Goal: Task Accomplishment & Management: Use online tool/utility

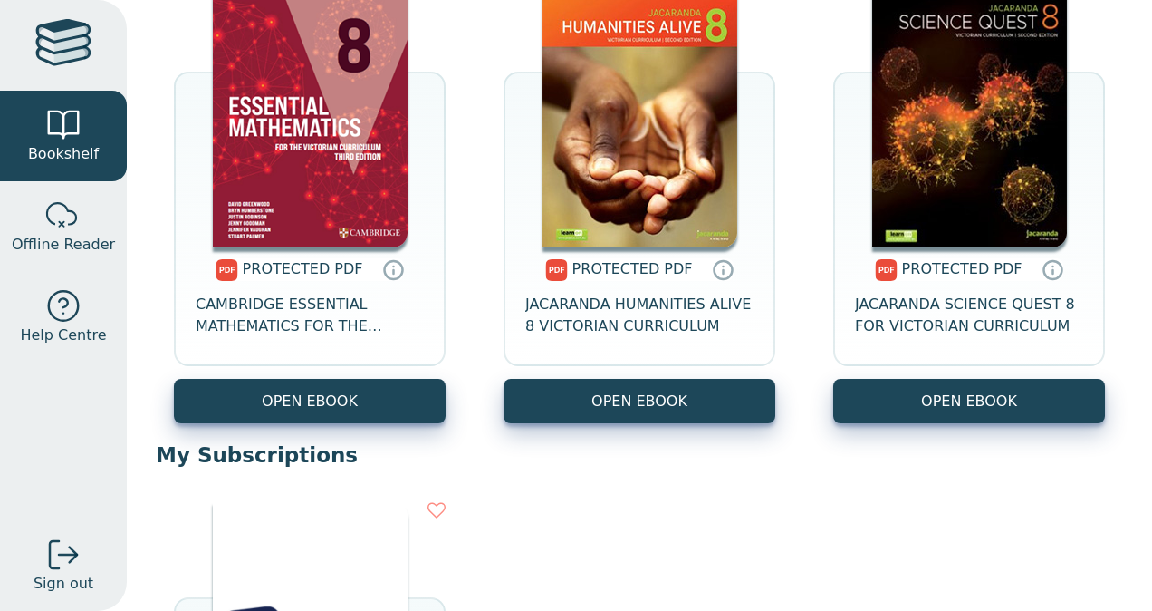
scroll to position [806, 0]
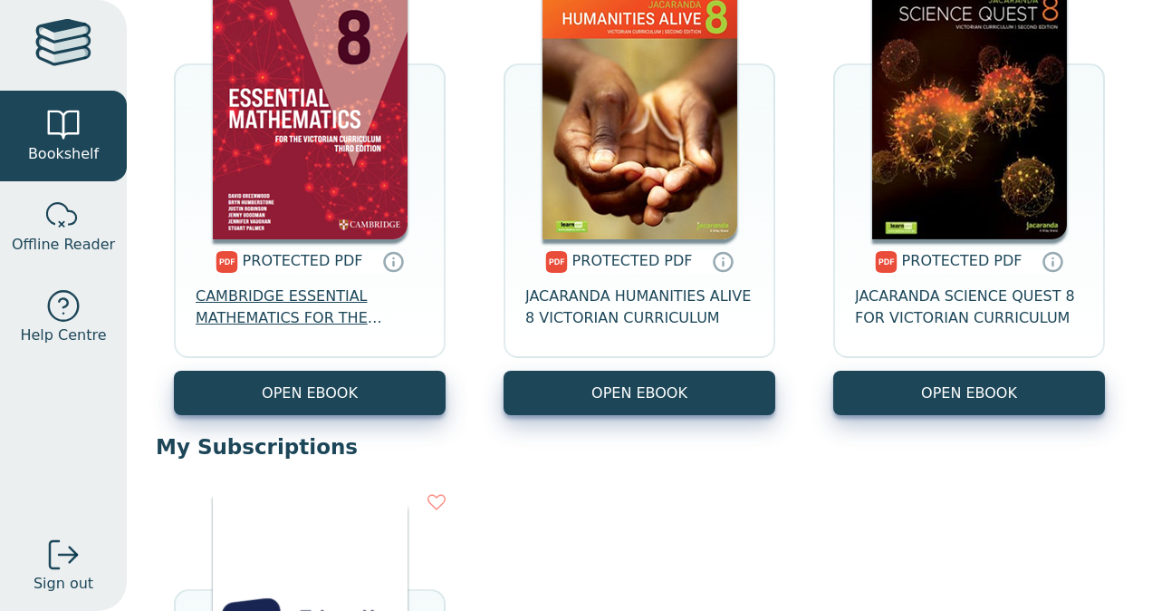
click at [274, 303] on span "CAMBRIDGE ESSENTIAL MATHEMATICS FOR THE VICTORIAN CURRICULUM YEAR 8 3E" at bounding box center [310, 306] width 228 height 43
click at [72, 309] on div at bounding box center [63, 306] width 36 height 36
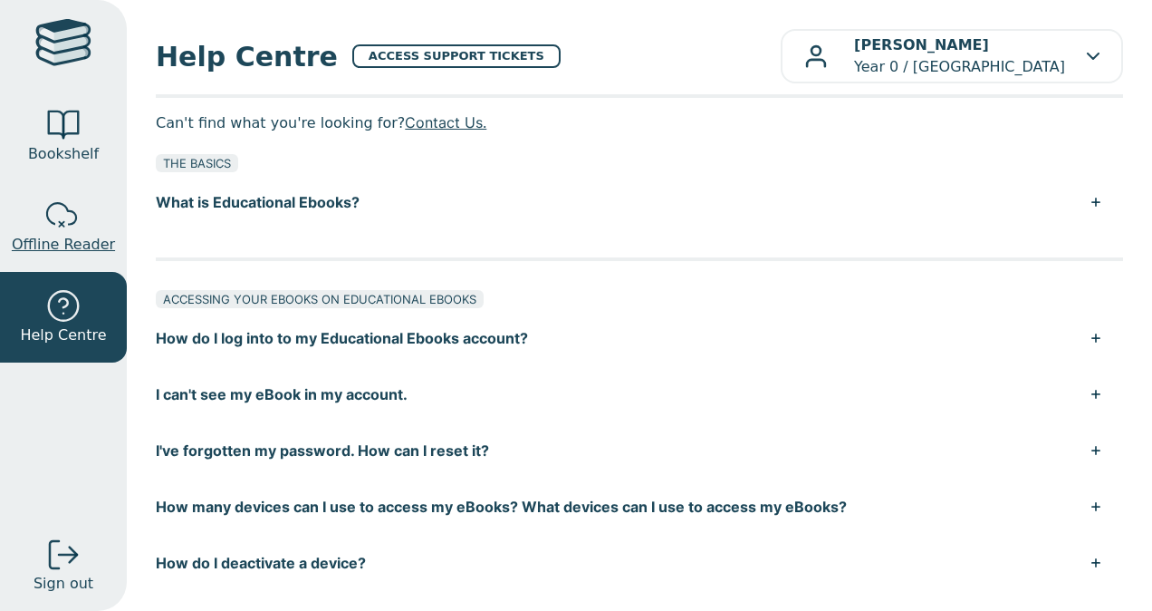
click at [71, 229] on div at bounding box center [63, 215] width 36 height 36
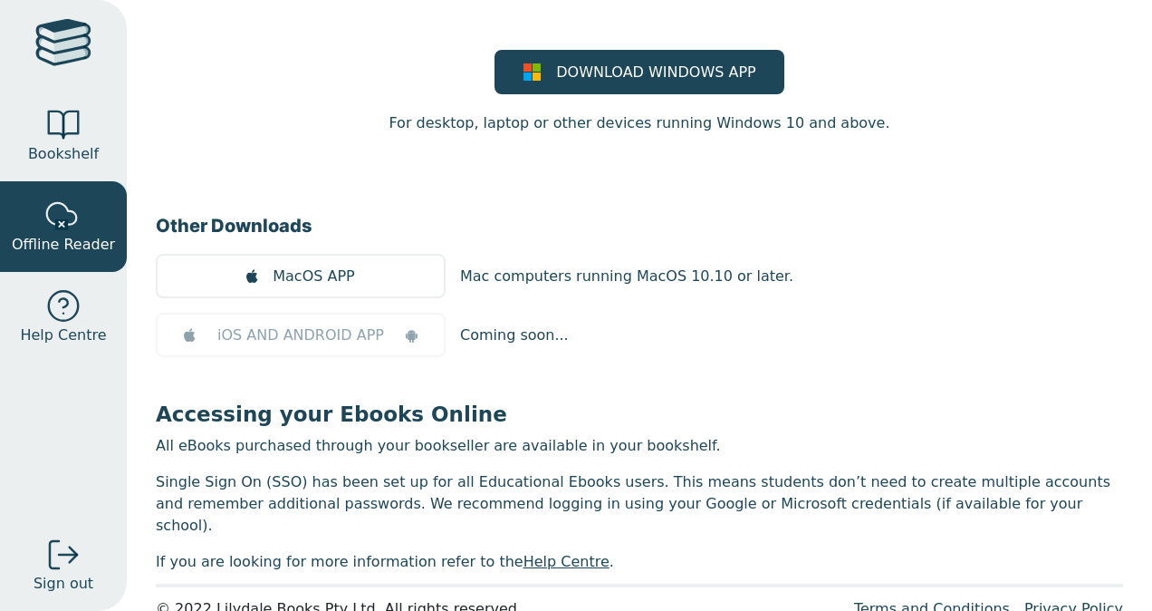
scroll to position [195, 0]
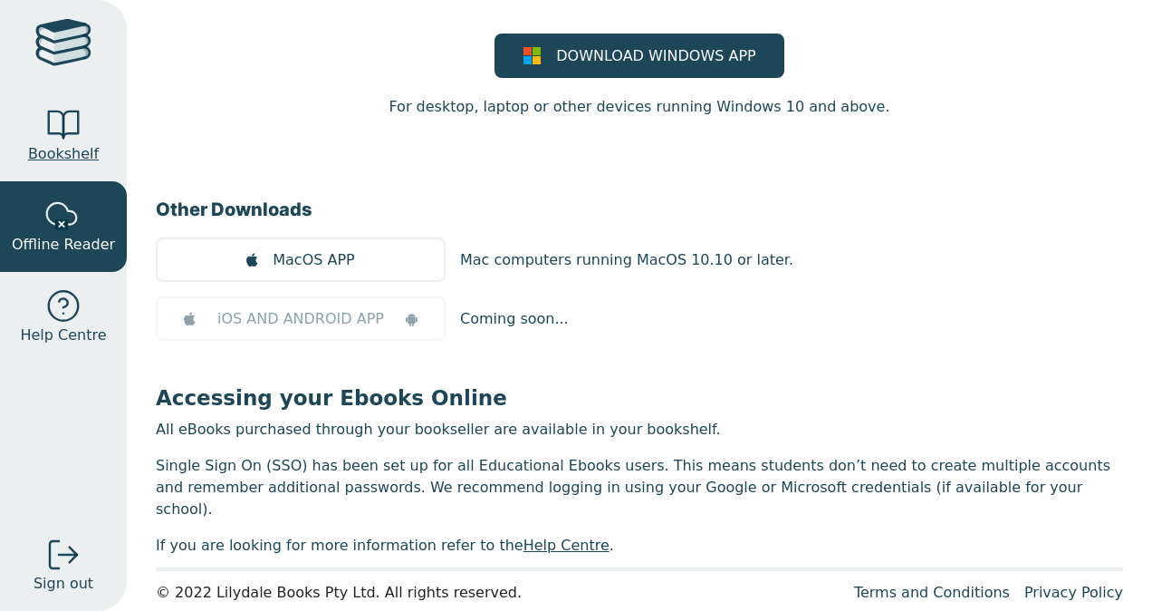
click at [47, 108] on div at bounding box center [63, 125] width 36 height 36
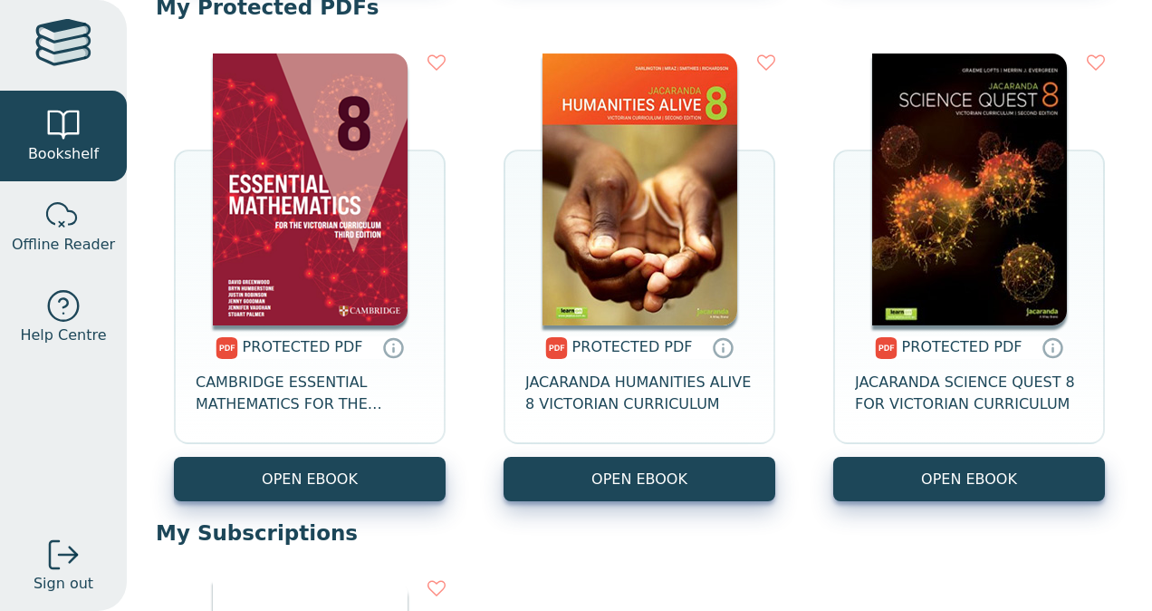
scroll to position [721, 0]
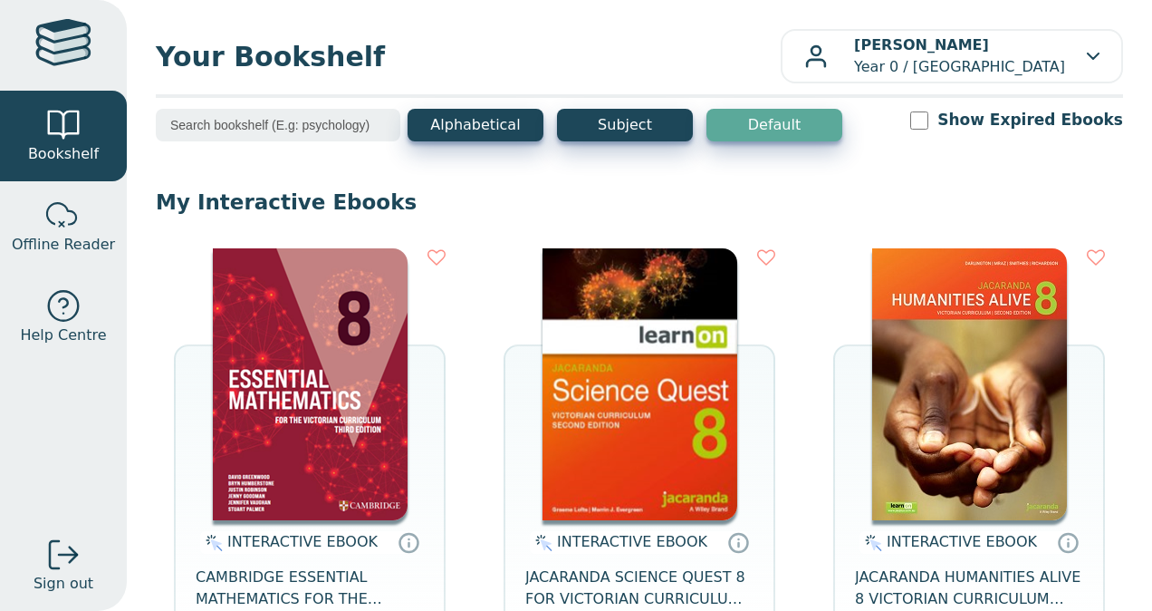
click at [886, 87] on div "Your Bookshelf [PERSON_NAME] Year 0 / [GEOGRAPHIC_DATA] My Support Tickets Prof…" at bounding box center [639, 305] width 1025 height 611
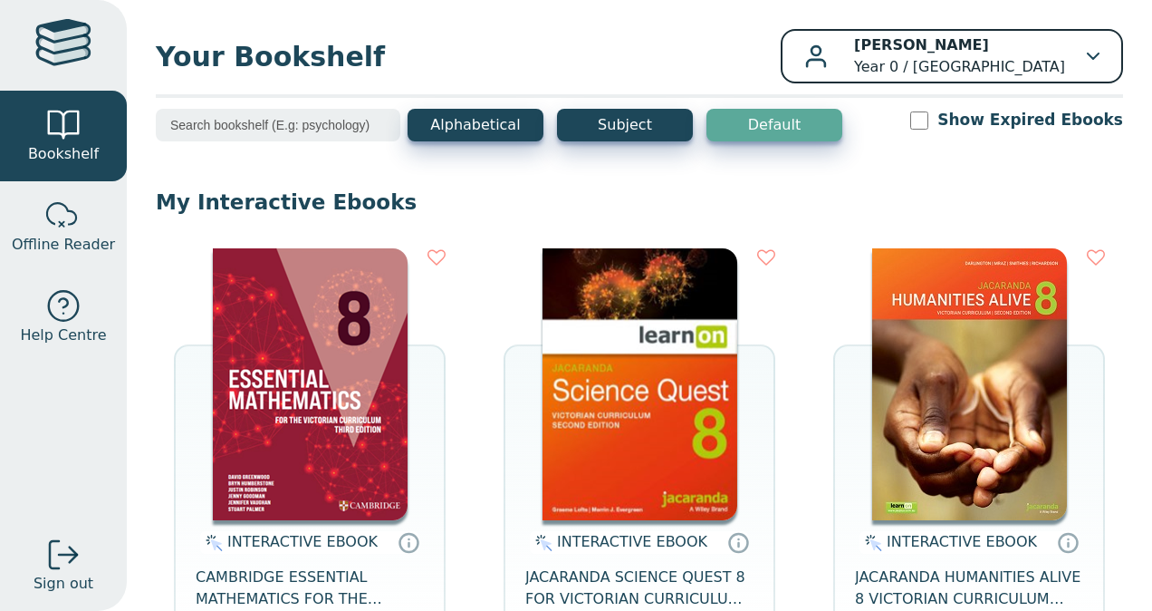
click at [885, 60] on p "[PERSON_NAME] Year 0 / [GEOGRAPHIC_DATA]" at bounding box center [959, 55] width 211 height 43
click at [884, 62] on p "Keira McMaster Year 0 / Rowville Secondary College" at bounding box center [959, 55] width 211 height 43
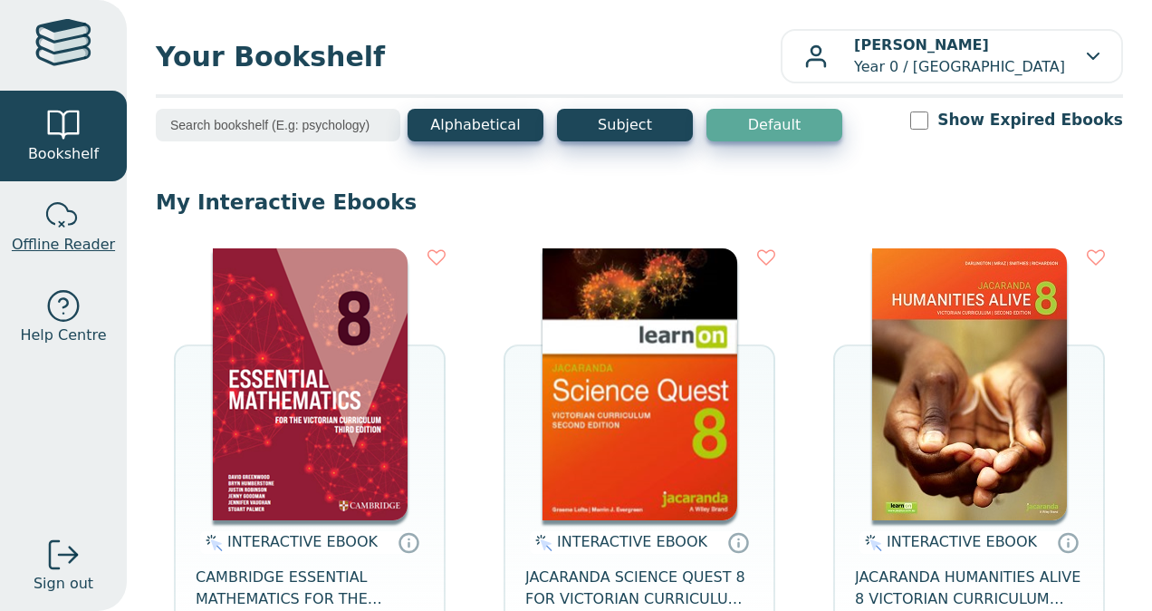
click at [38, 208] on link "Offline Reader" at bounding box center [63, 226] width 127 height 91
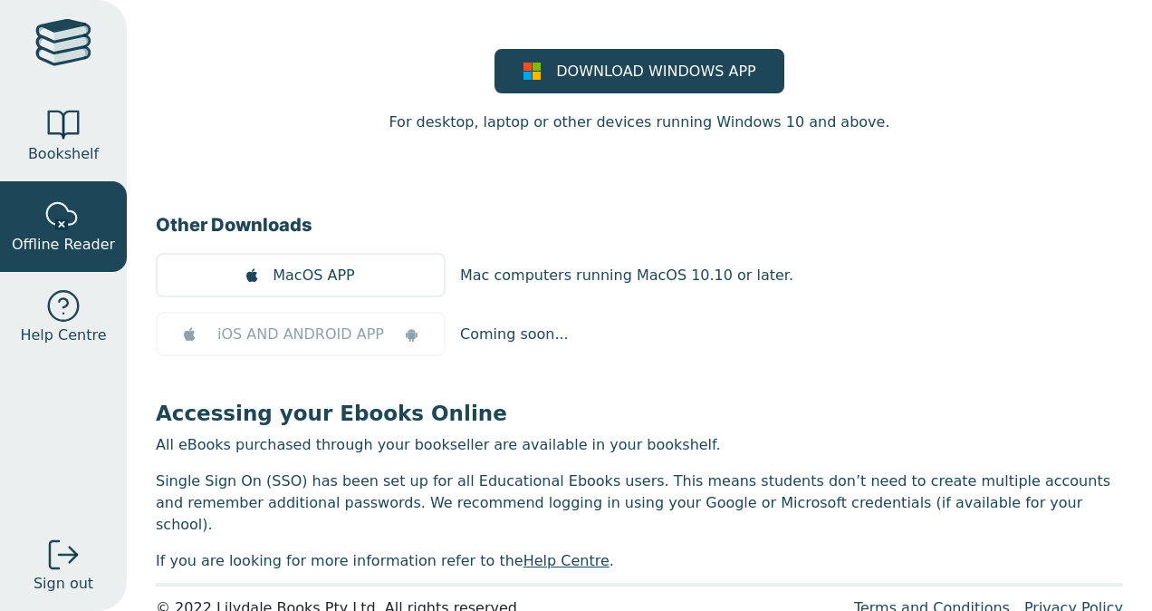
scroll to position [182, 0]
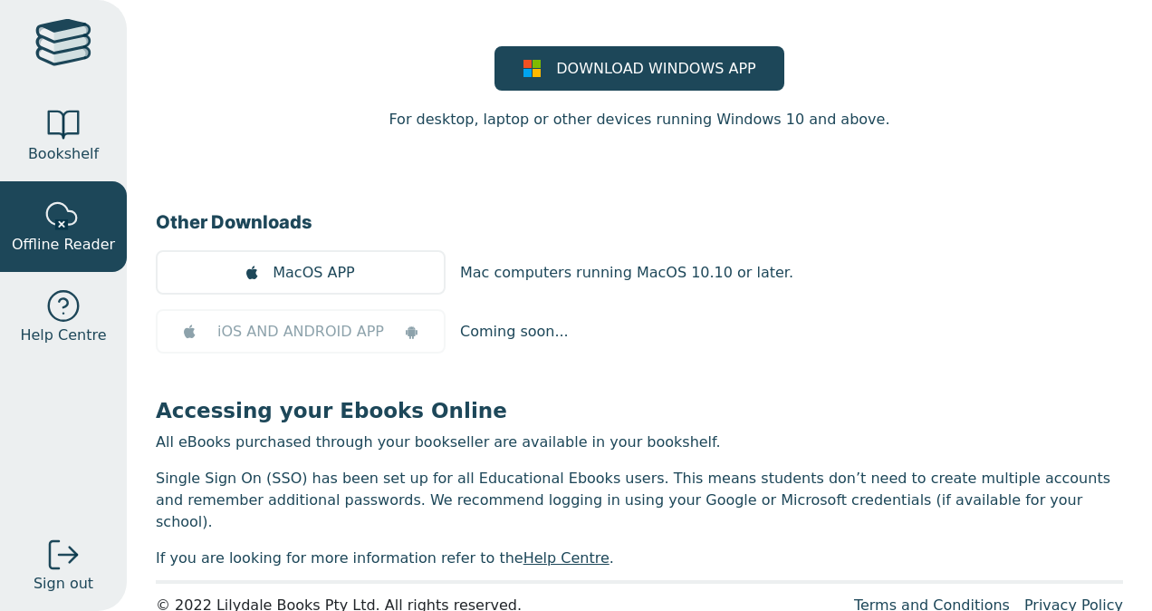
click at [55, 67] on div at bounding box center [63, 45] width 56 height 53
click at [79, 147] on span "Bookshelf" at bounding box center [63, 154] width 71 height 22
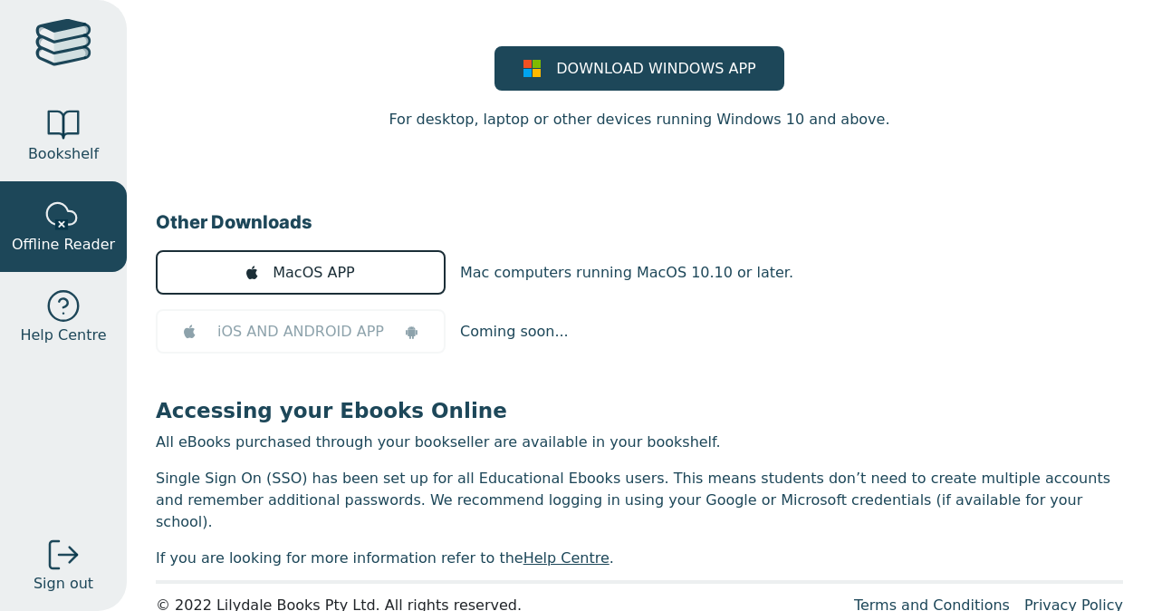
scroll to position [195, 0]
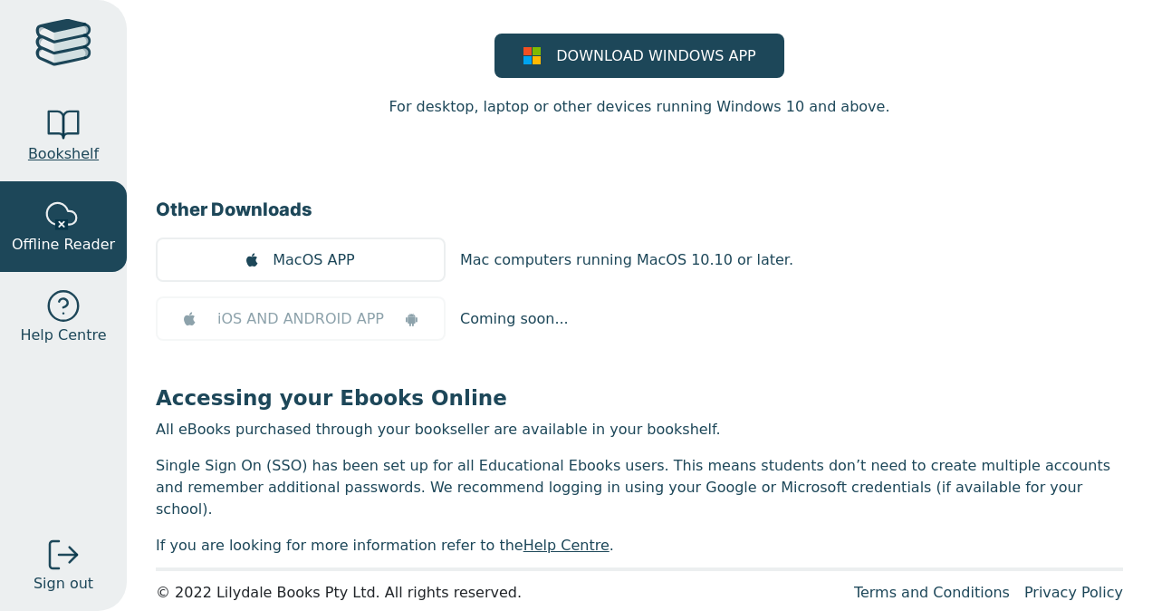
click at [112, 163] on link "Bookshelf" at bounding box center [63, 136] width 127 height 91
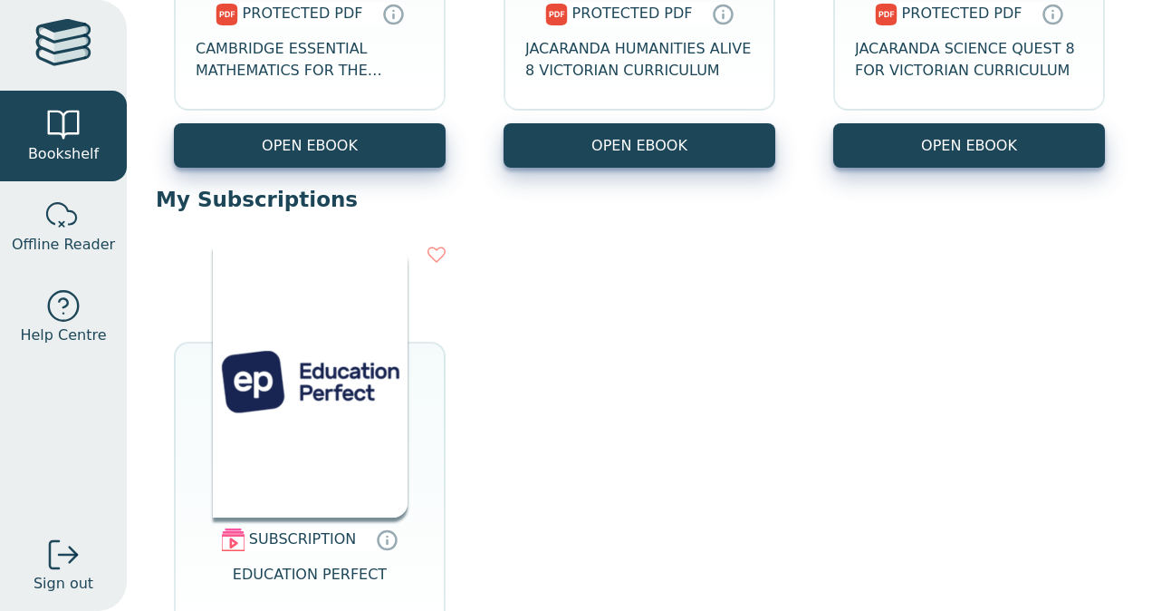
scroll to position [1049, 0]
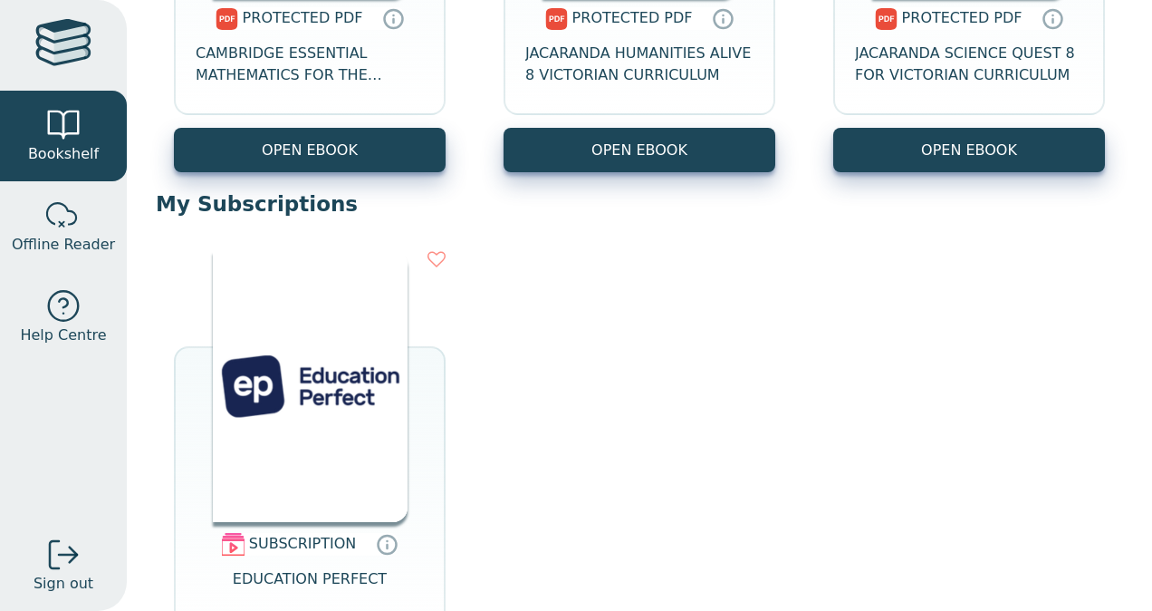
click at [285, 198] on p "My Subscriptions" at bounding box center [639, 203] width 967 height 27
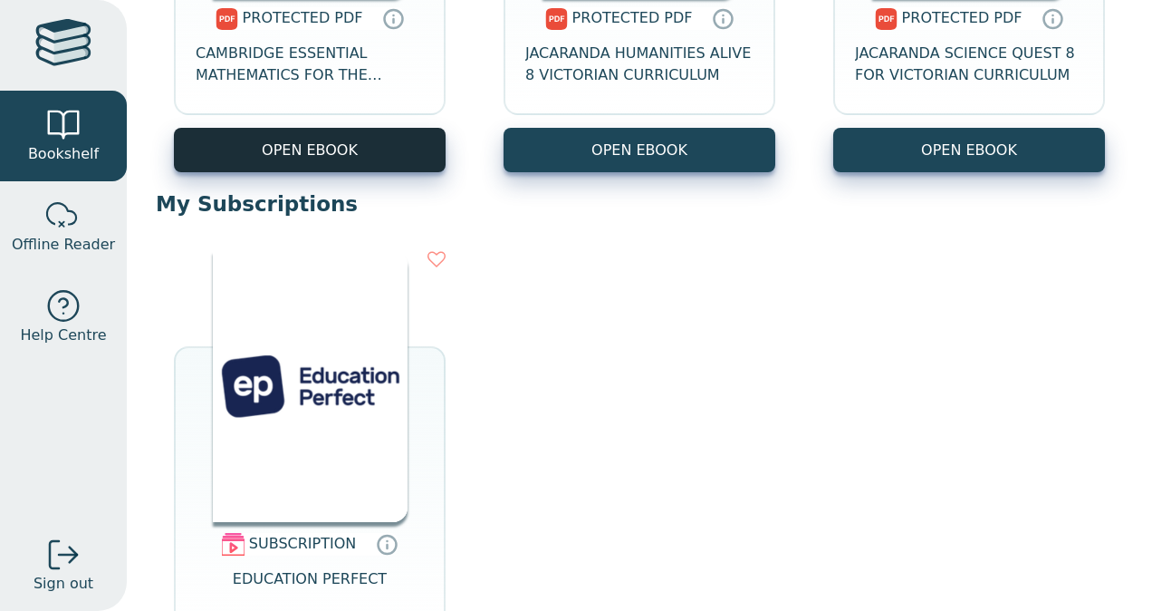
click at [334, 155] on link "OPEN EBOOK" at bounding box center [310, 150] width 272 height 44
click at [358, 156] on link "OPEN EBOOK" at bounding box center [310, 150] width 272 height 44
